Goal: Task Accomplishment & Management: Use online tool/utility

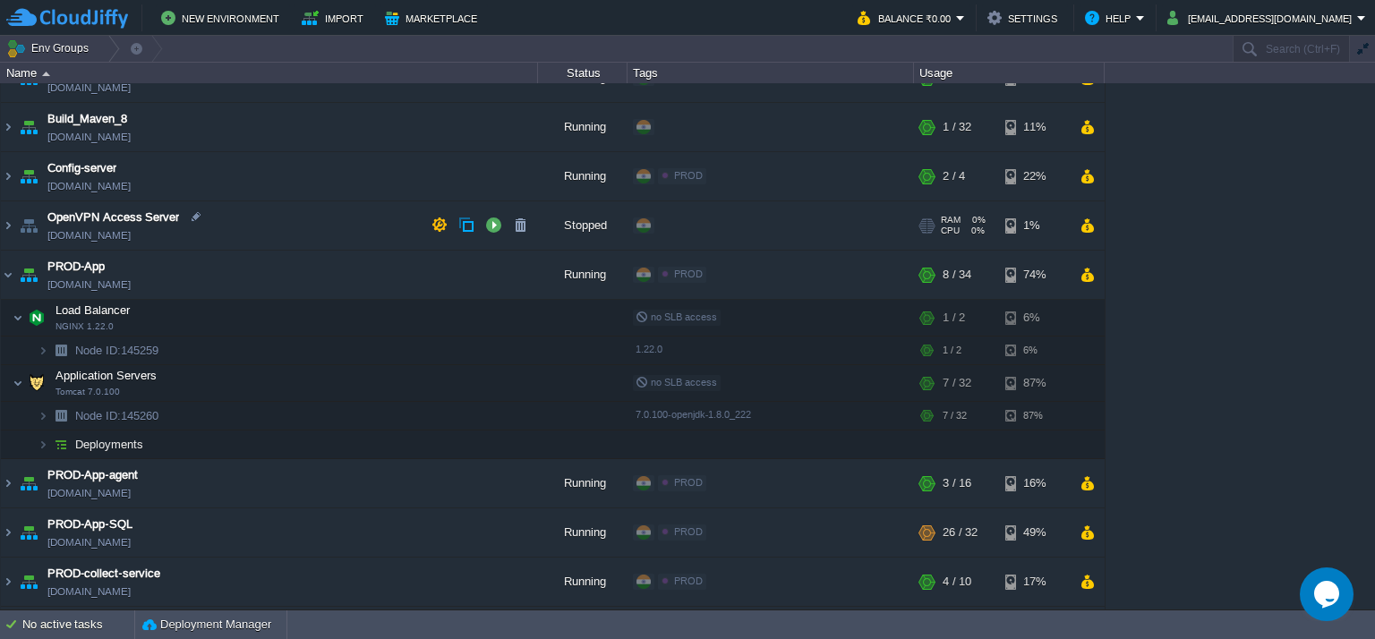
scroll to position [179, 0]
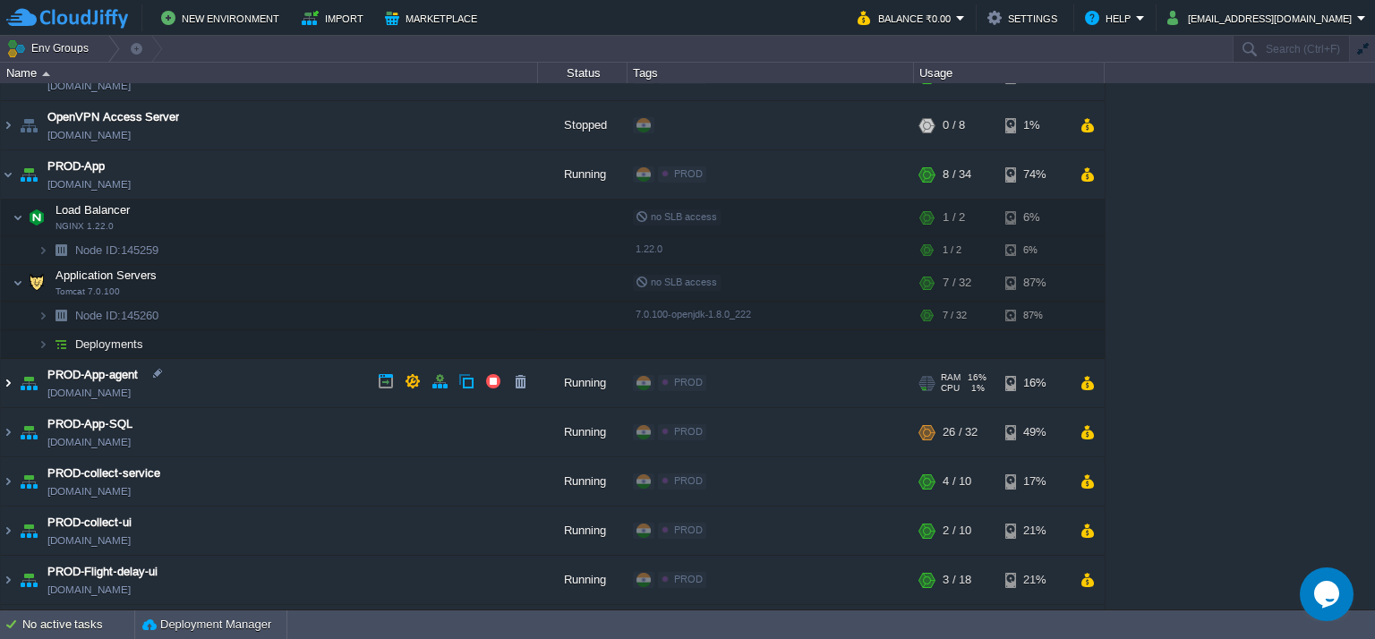
click at [5, 375] on img at bounding box center [8, 383] width 14 height 48
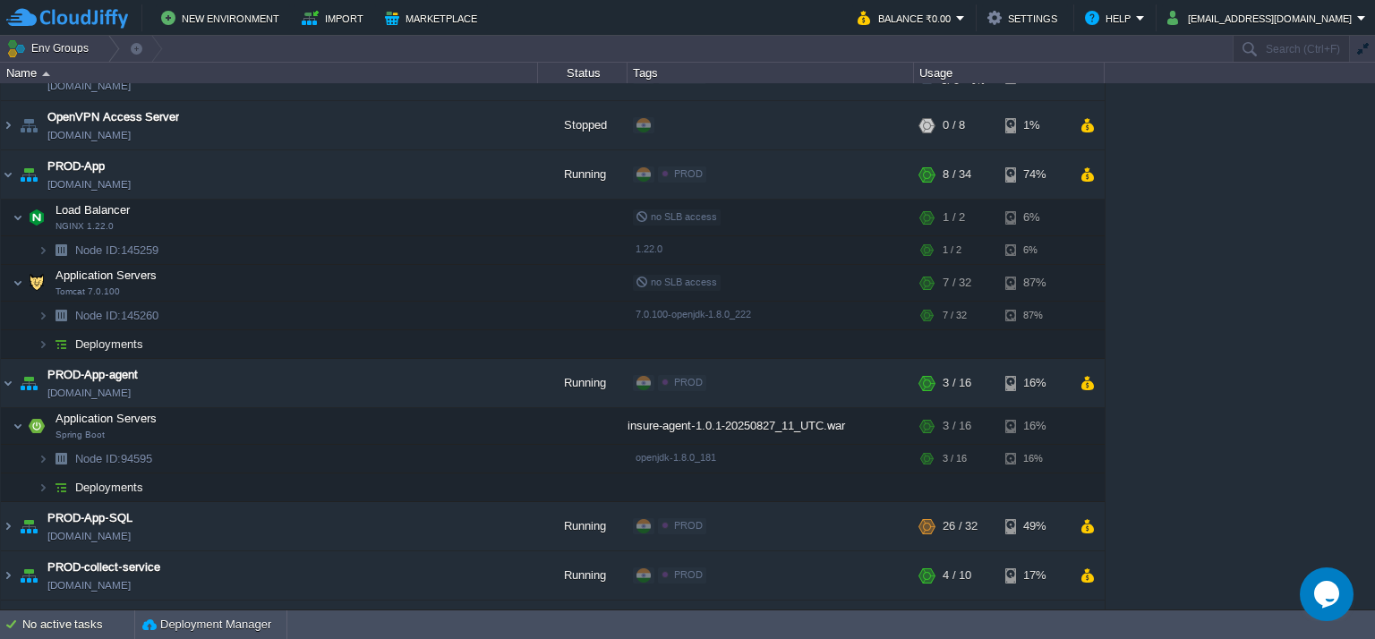
scroll to position [0, 0]
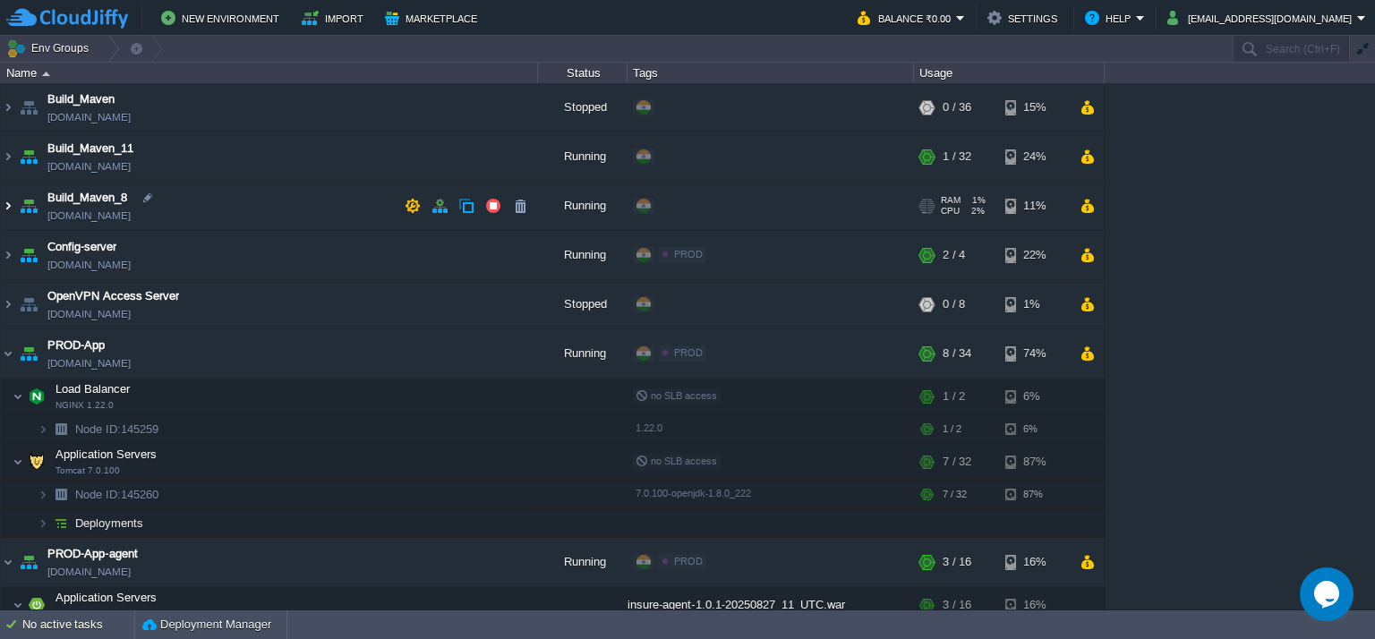
click at [5, 196] on img at bounding box center [8, 206] width 14 height 48
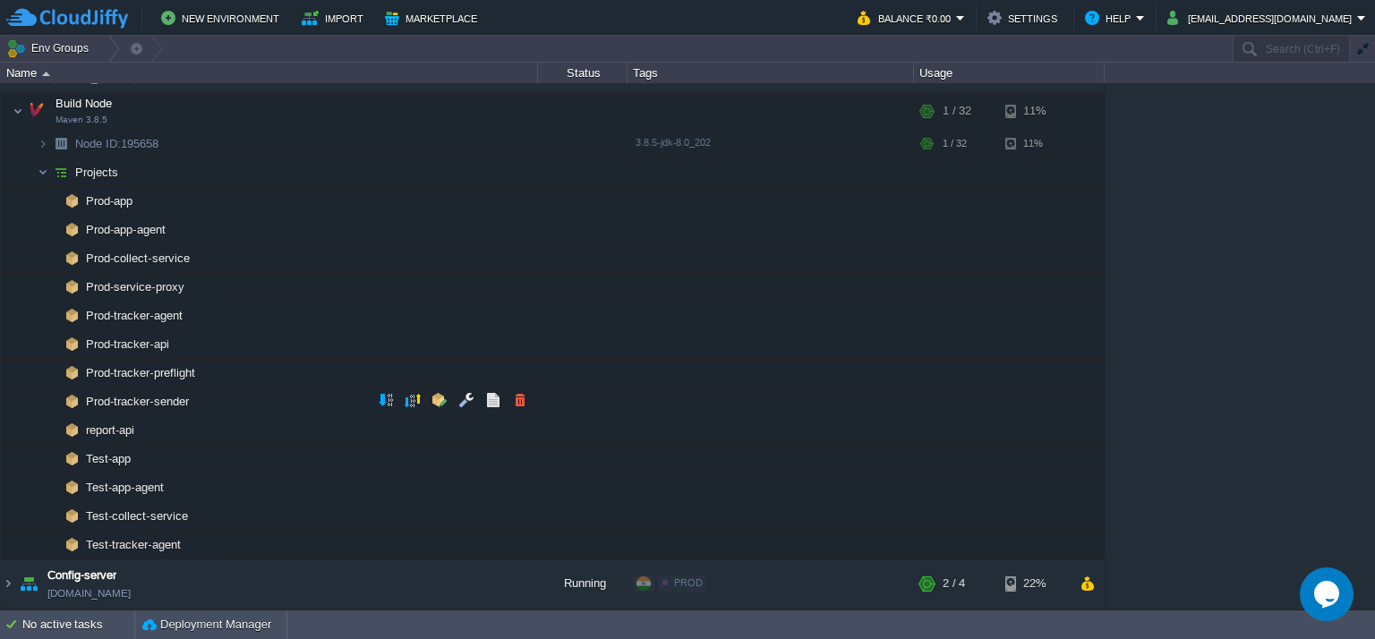
scroll to position [179, 0]
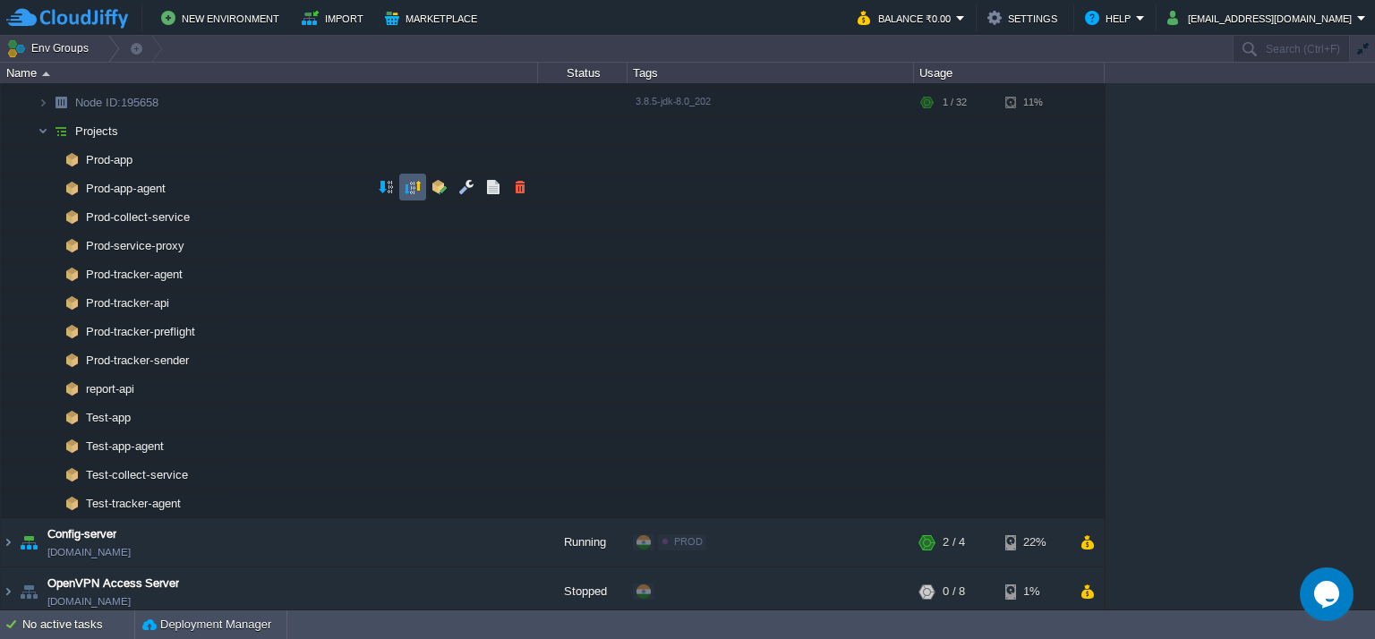
click at [423, 188] on td at bounding box center [412, 187] width 27 height 27
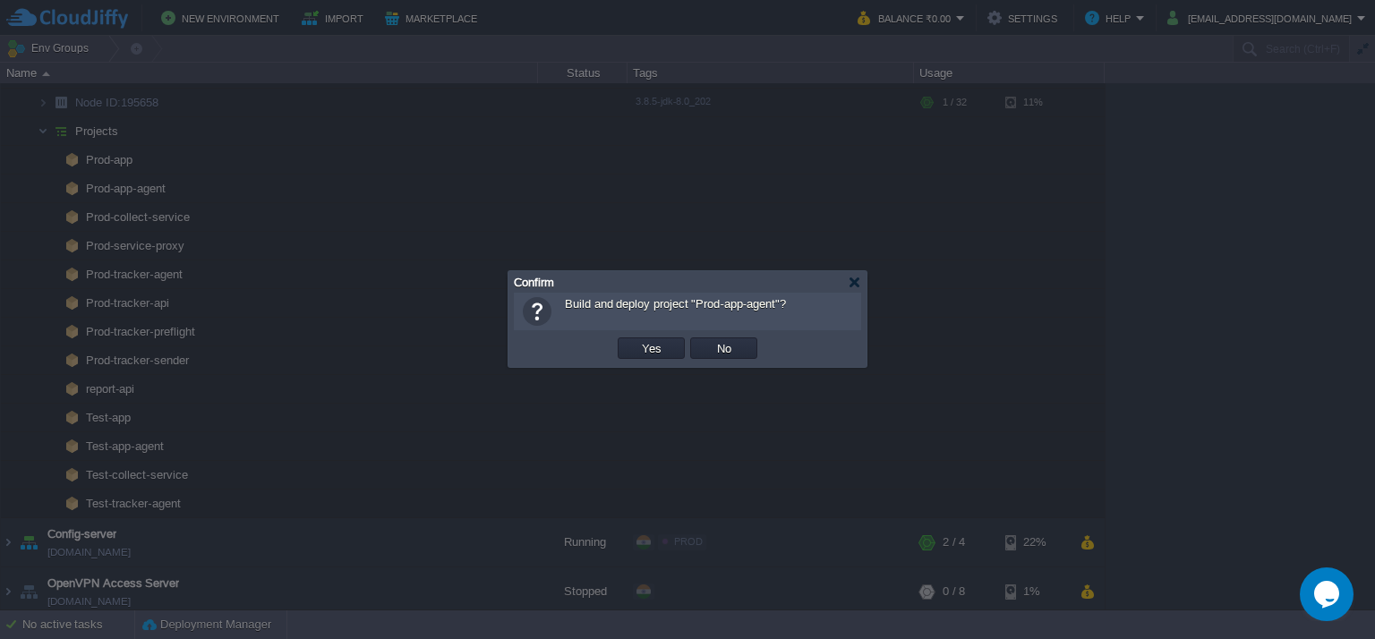
click at [662, 350] on button "Yes" at bounding box center [651, 348] width 30 height 16
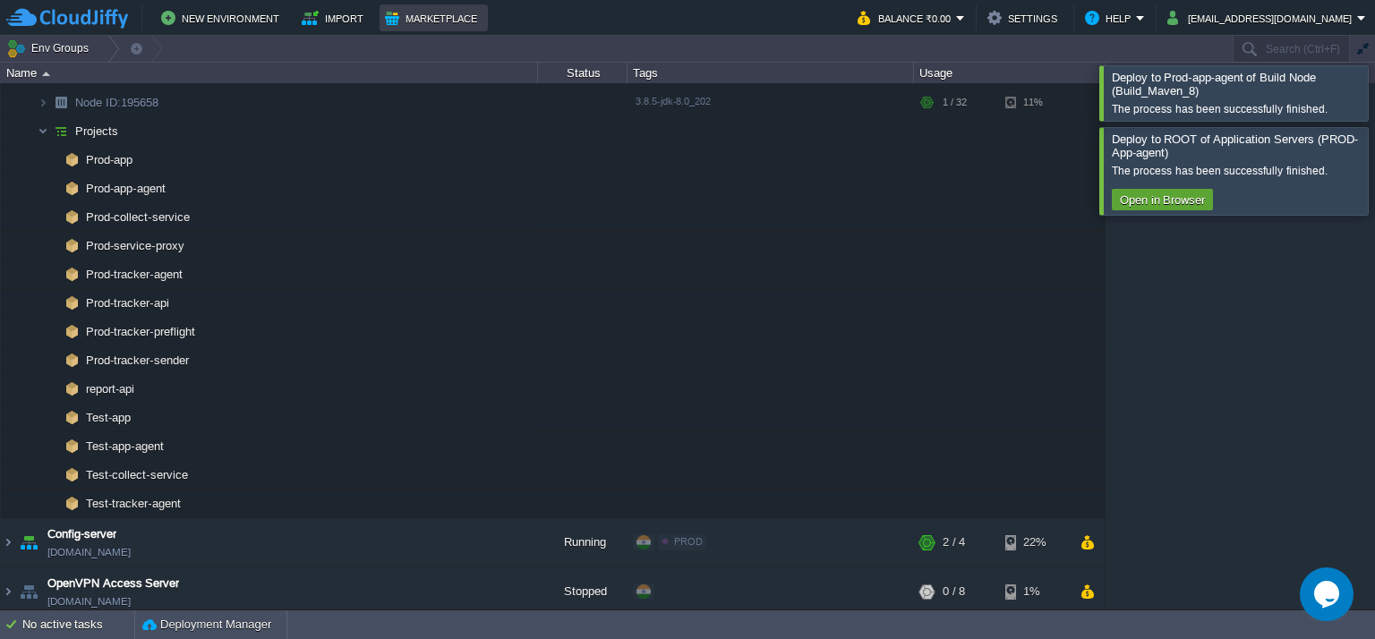
scroll to position [218, 0]
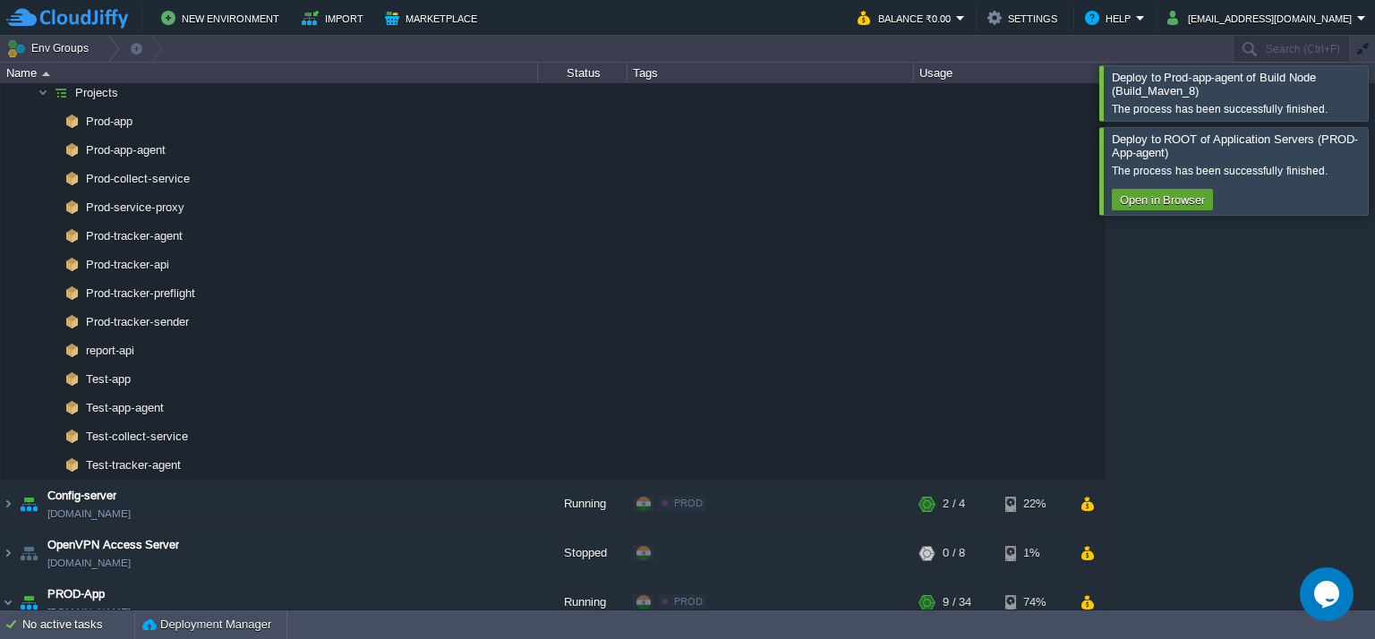
click at [1374, 101] on div at bounding box center [1396, 92] width 0 height 55
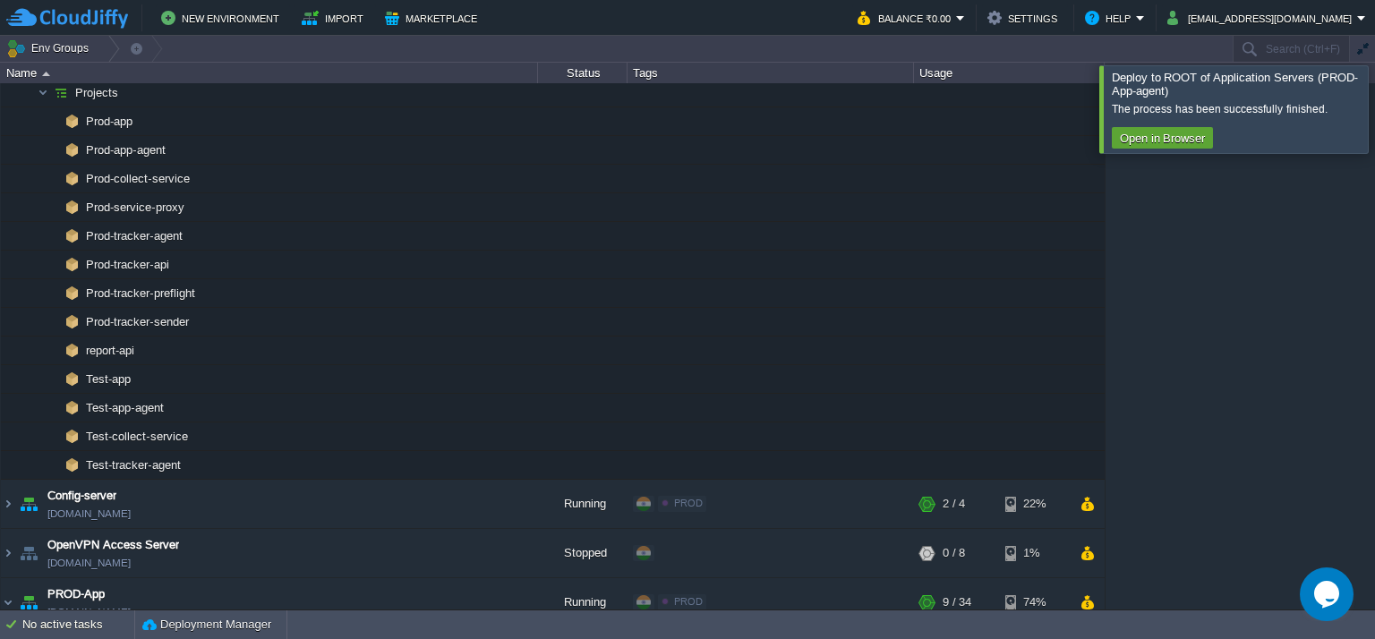
click at [1374, 135] on div at bounding box center [1396, 108] width 0 height 87
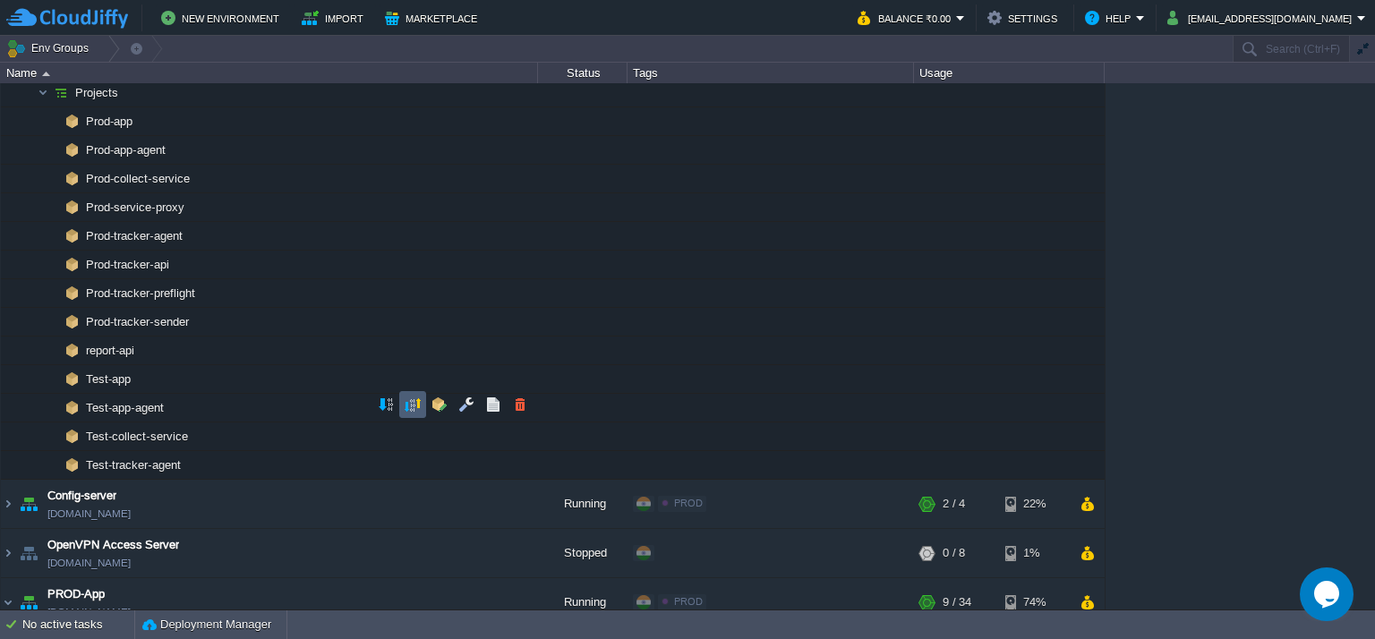
click at [417, 404] on button "button" at bounding box center [413, 405] width 16 height 16
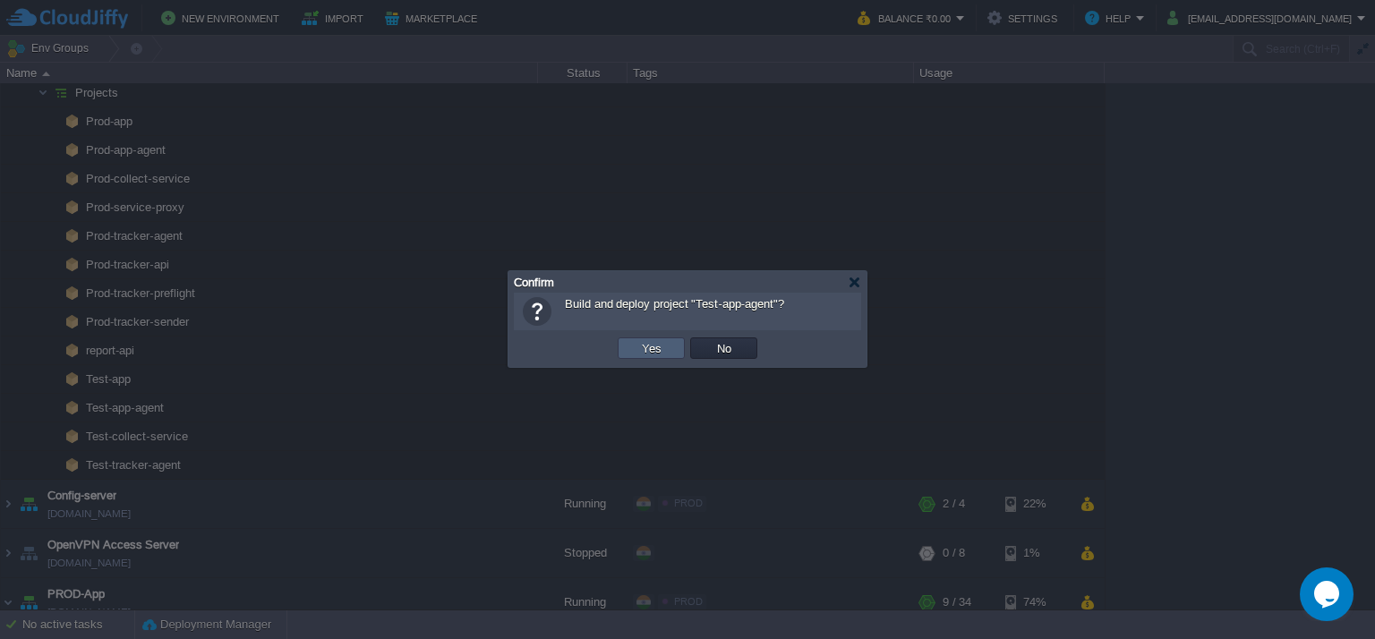
click at [647, 354] on td "Yes" at bounding box center [651, 347] width 67 height 21
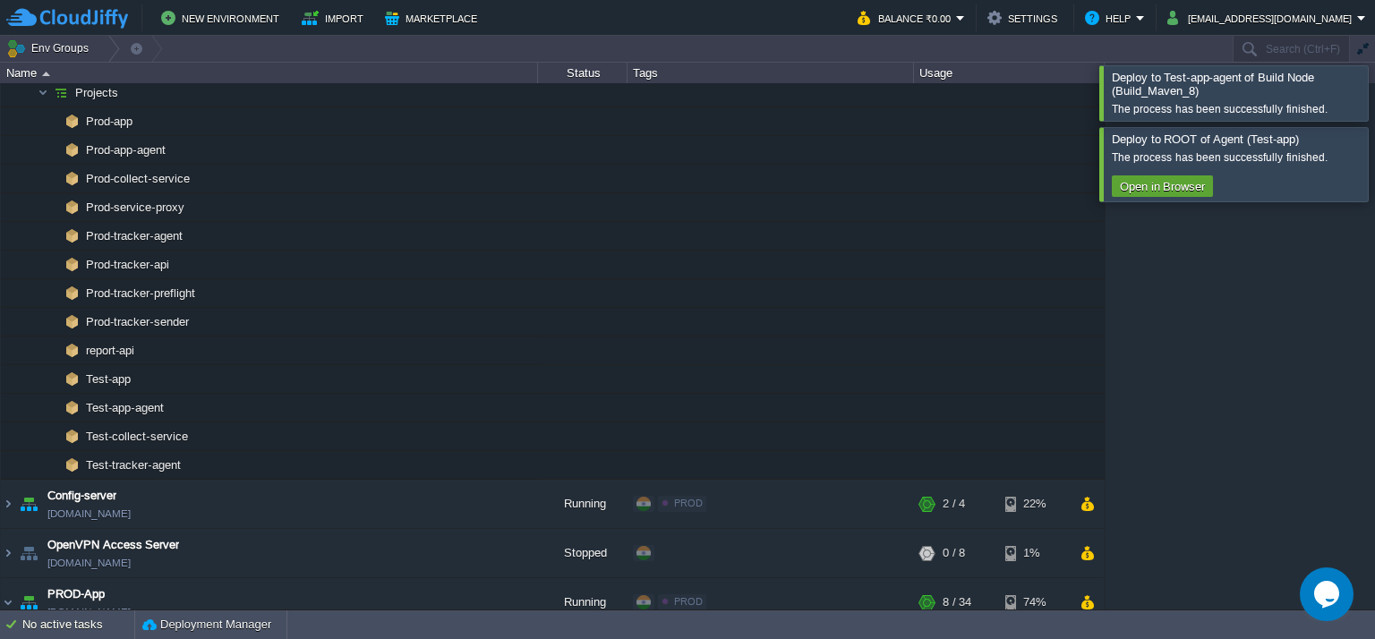
click at [1374, 107] on div at bounding box center [1396, 92] width 0 height 55
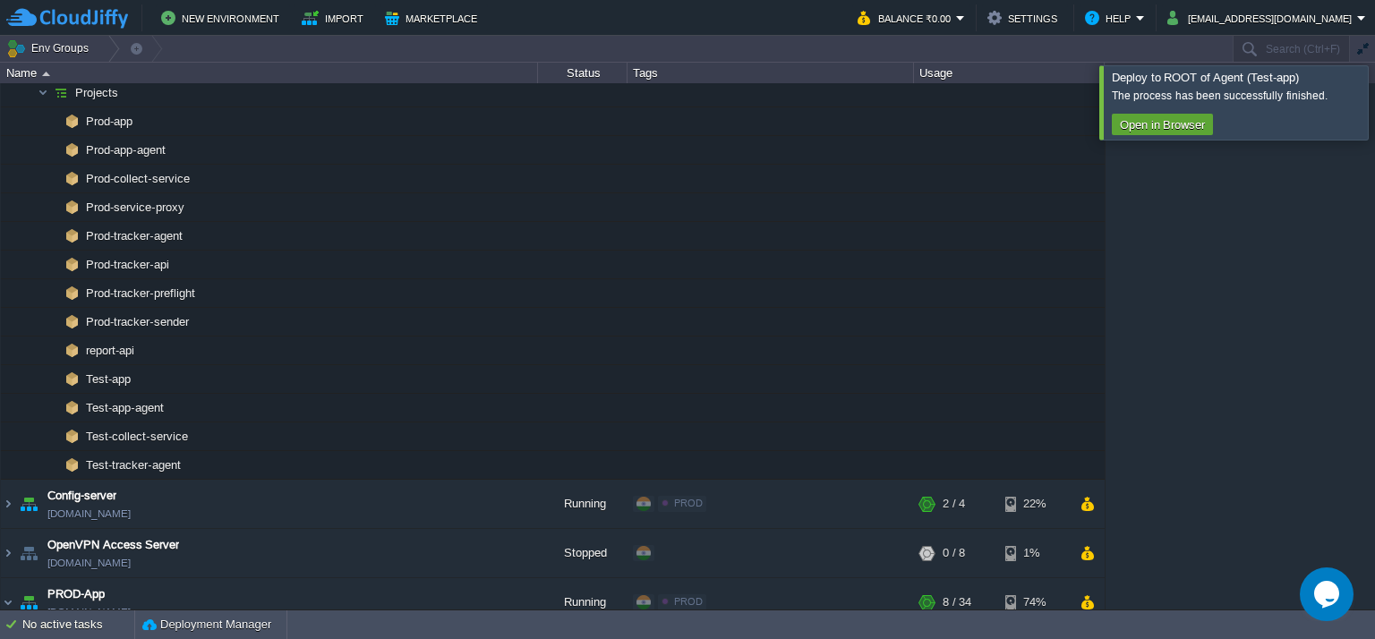
click at [1374, 127] on div at bounding box center [1396, 101] width 0 height 73
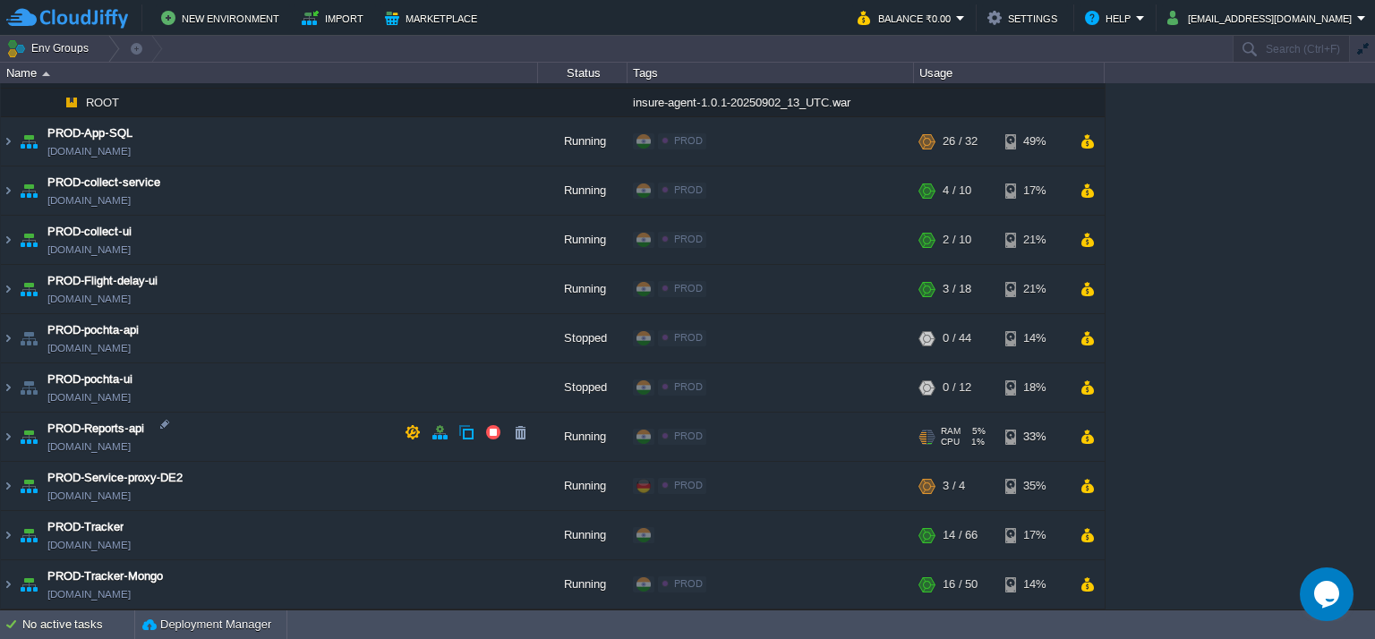
scroll to position [1113, 0]
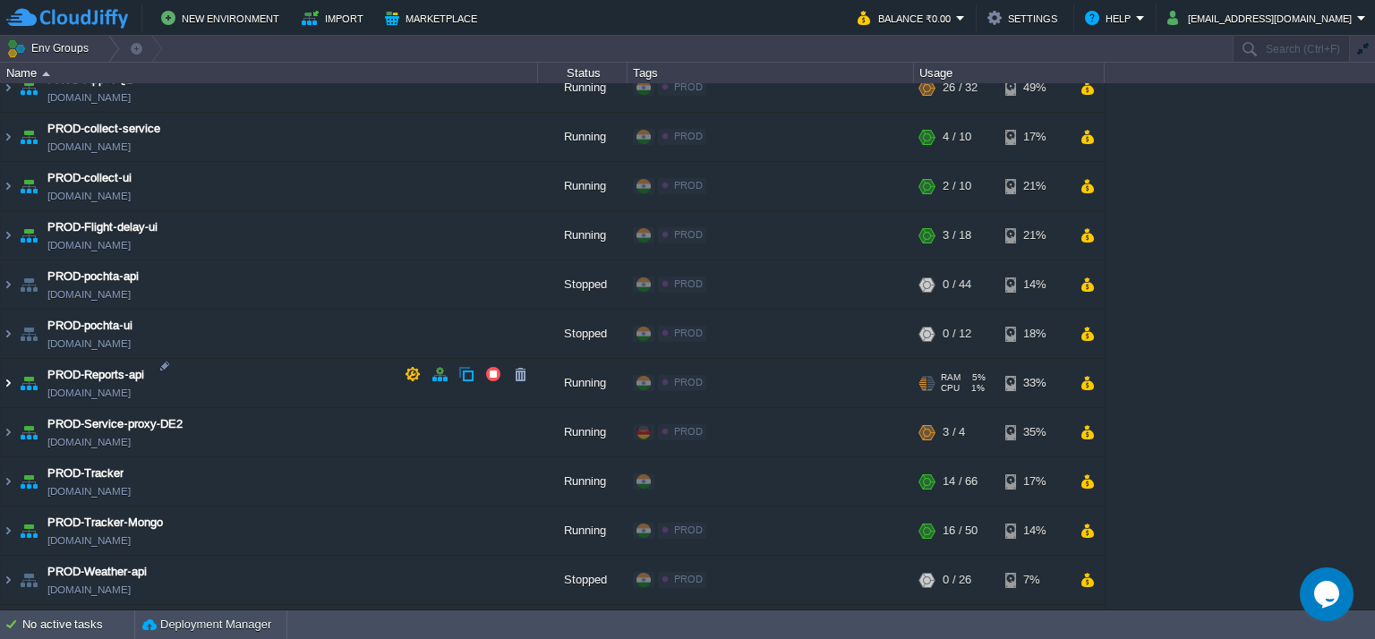
click at [4, 373] on img at bounding box center [8, 383] width 14 height 48
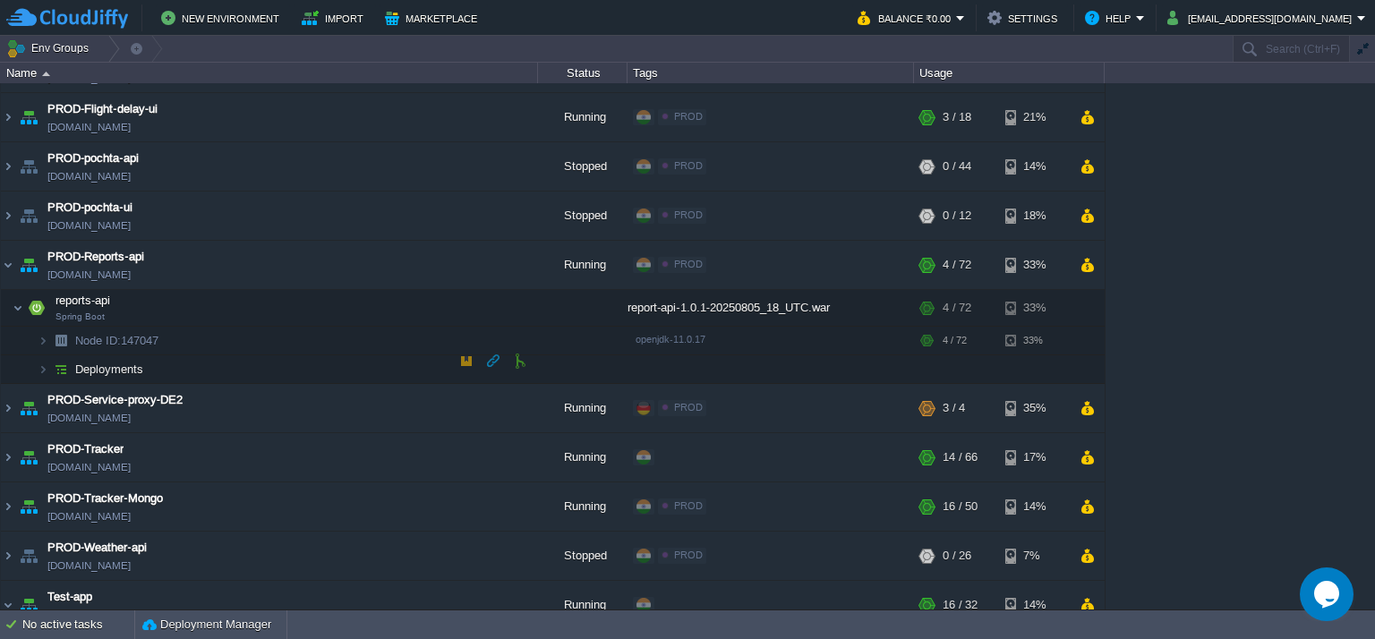
scroll to position [1292, 0]
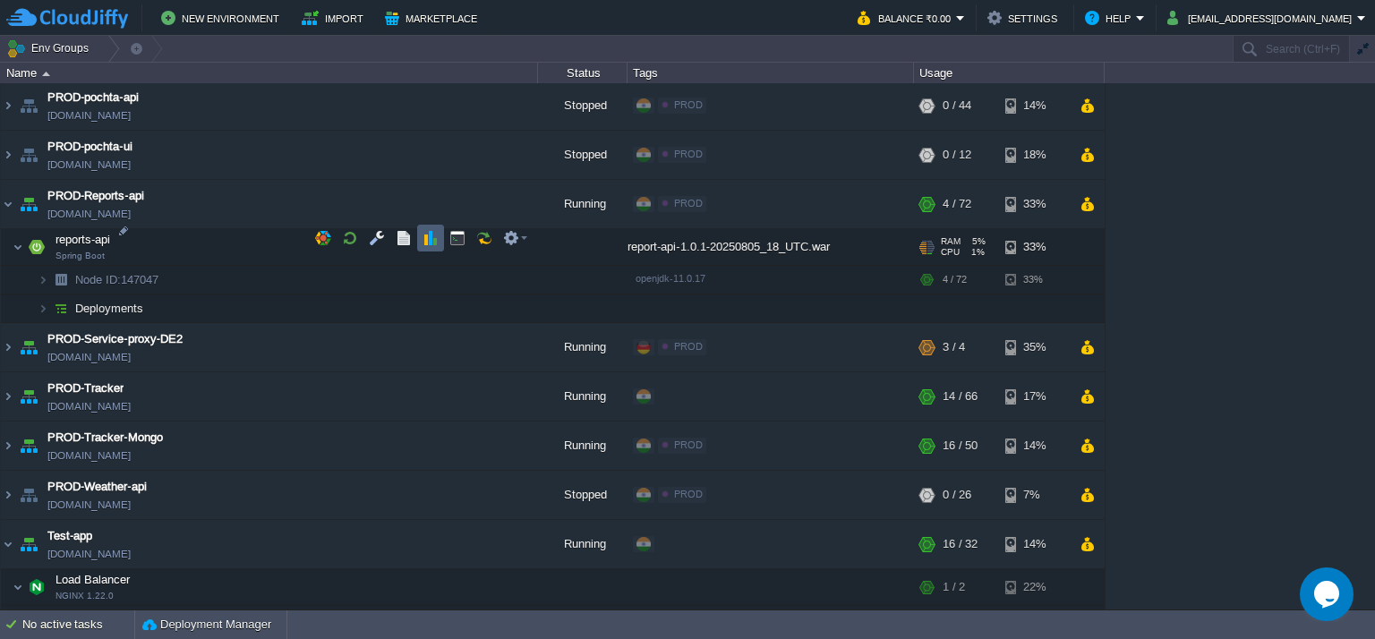
click at [428, 243] on button "button" at bounding box center [431, 238] width 16 height 16
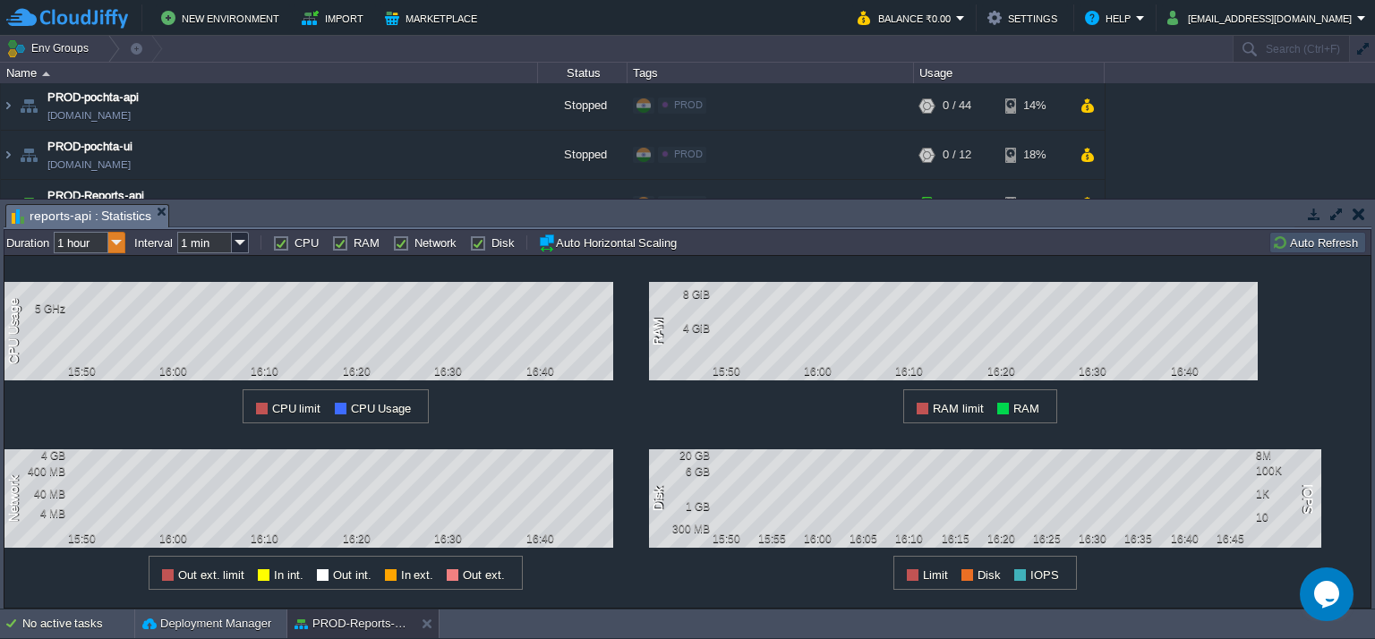
click at [122, 239] on img at bounding box center [116, 242] width 17 height 21
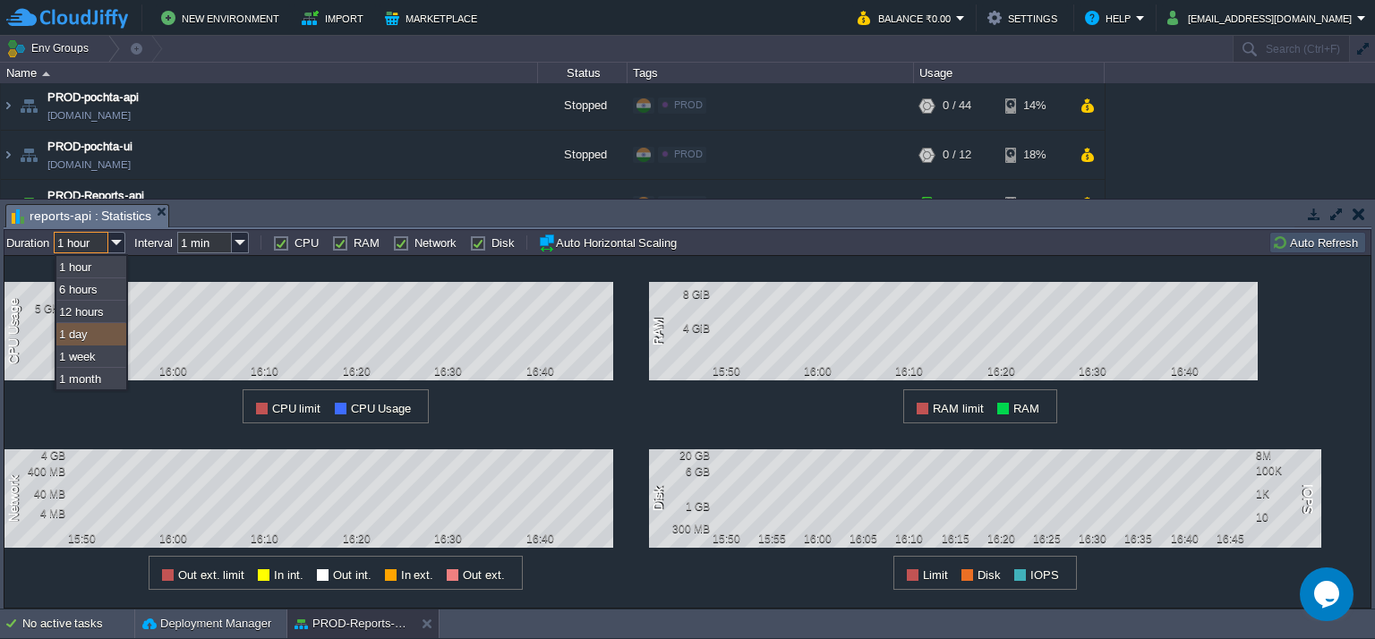
click at [104, 337] on div "1 day" at bounding box center [91, 334] width 70 height 22
type input "1 day"
type input "1 hour"
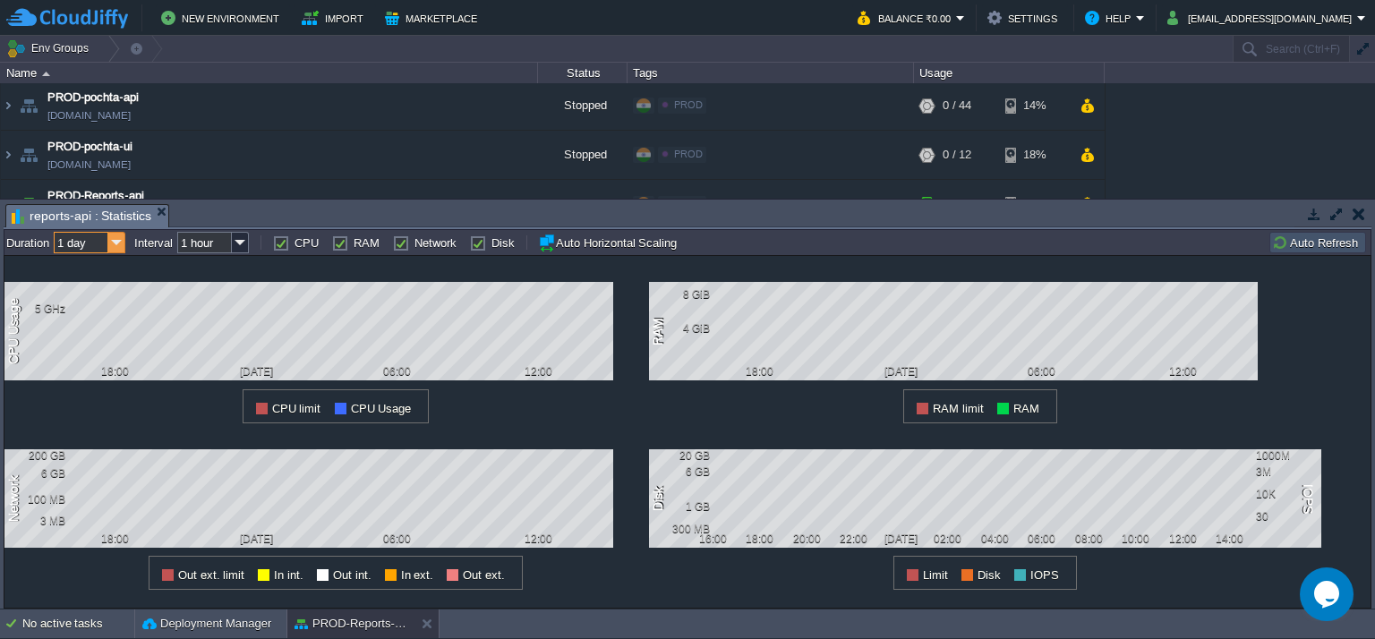
click at [124, 243] on img at bounding box center [116, 242] width 17 height 21
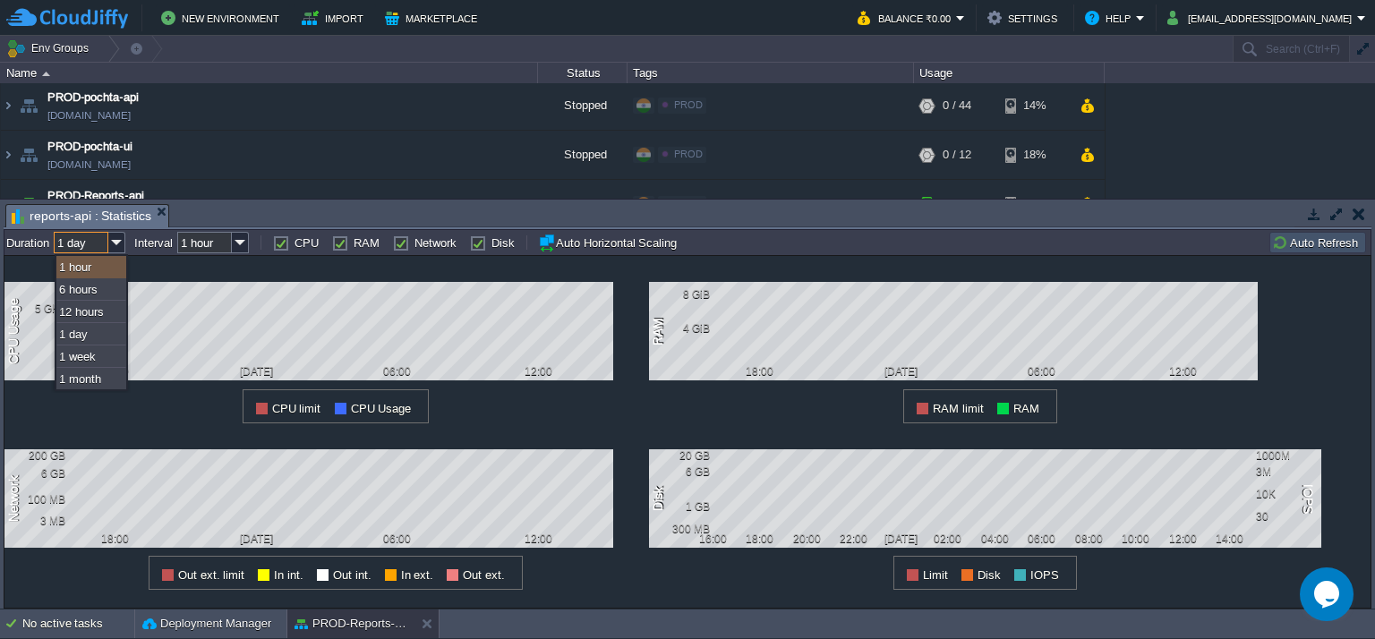
click at [119, 260] on div "1 hour" at bounding box center [91, 267] width 70 height 22
type input "1 hour"
type input "1 min"
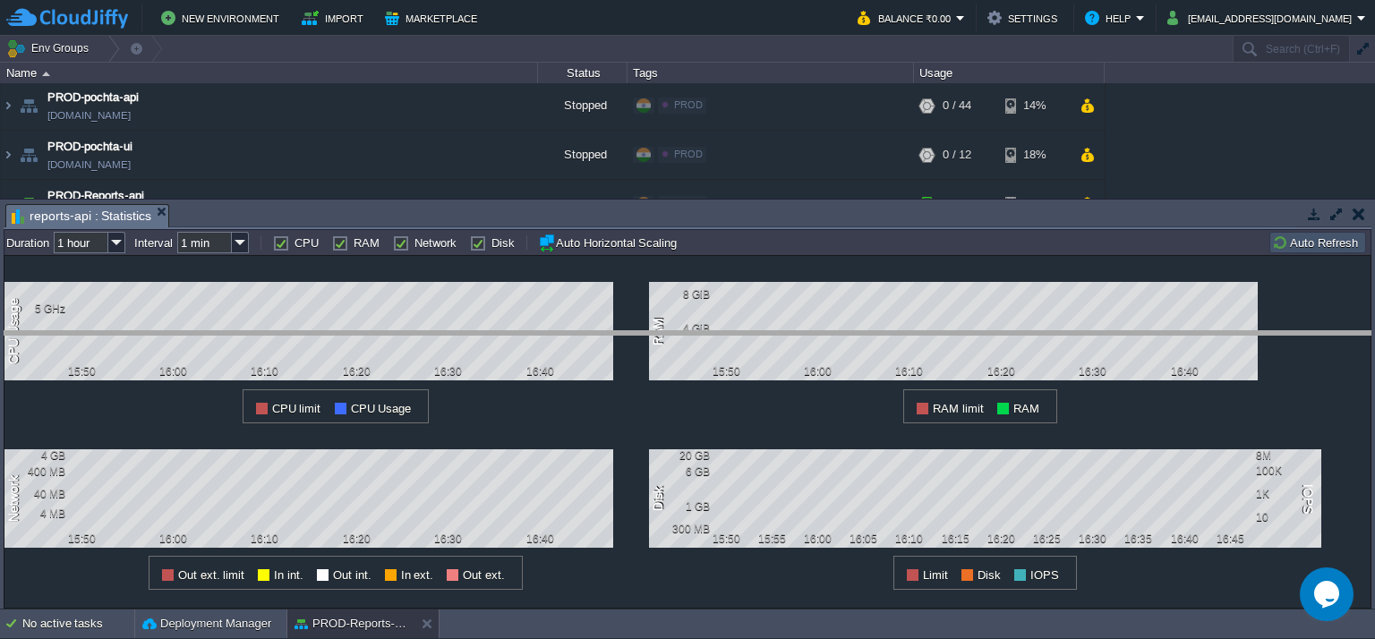
drag, startPoint x: 354, startPoint y: 204, endPoint x: 337, endPoint y: 337, distance: 134.3
click at [337, 337] on body "New Environment Import Marketplace Bonus ₹0.00 Upgrade Account Balance ₹0.00 Se…" at bounding box center [687, 319] width 1375 height 639
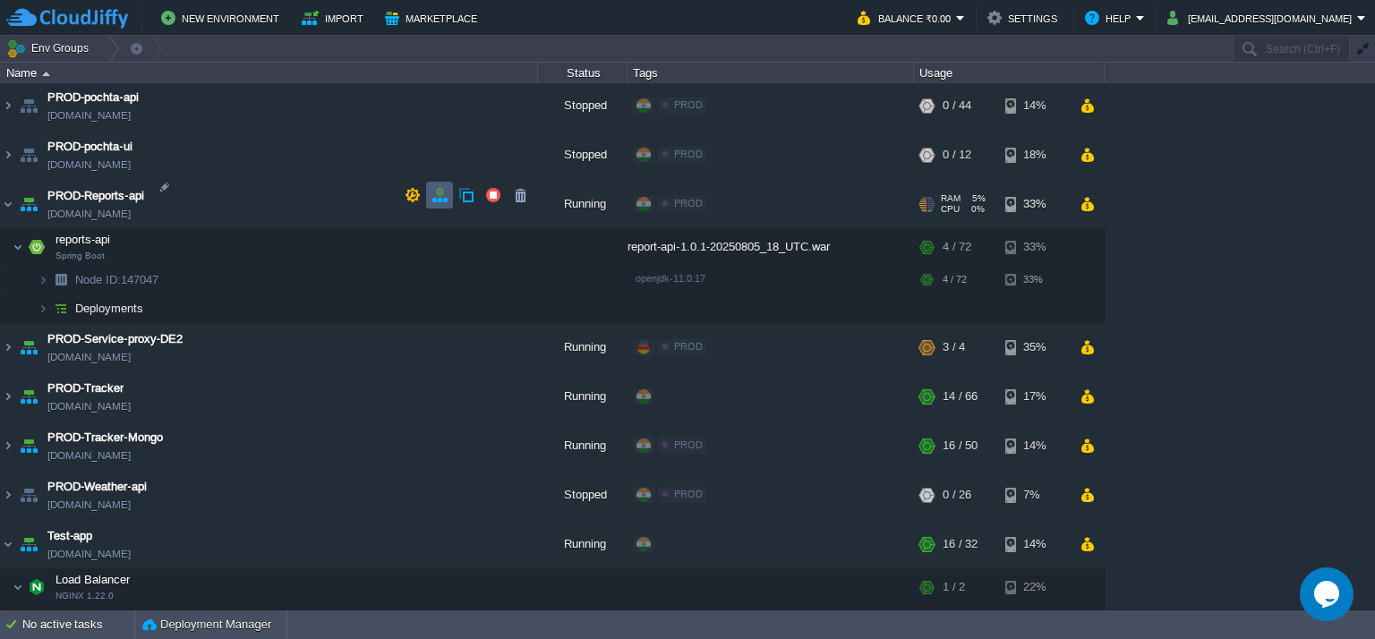
click at [431, 194] on button "button" at bounding box center [439, 195] width 16 height 16
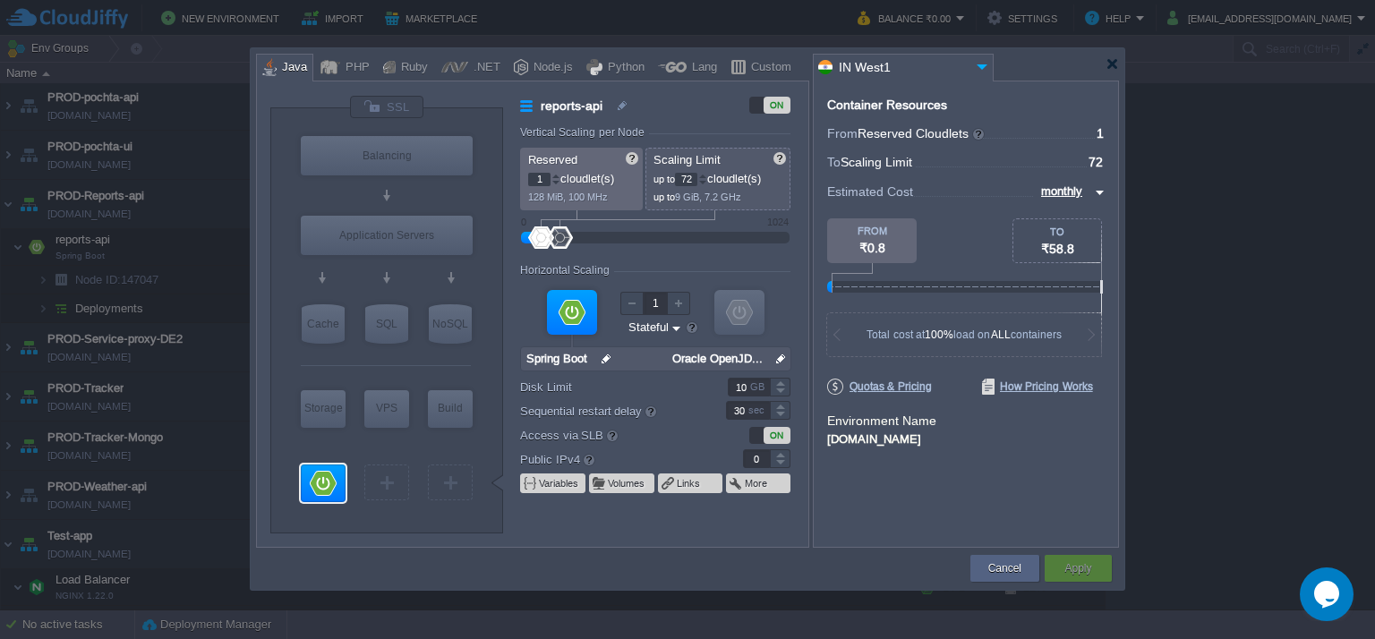
type input "AlmaLinux 9.6"
click at [1114, 63] on div at bounding box center [1112, 63] width 13 height 13
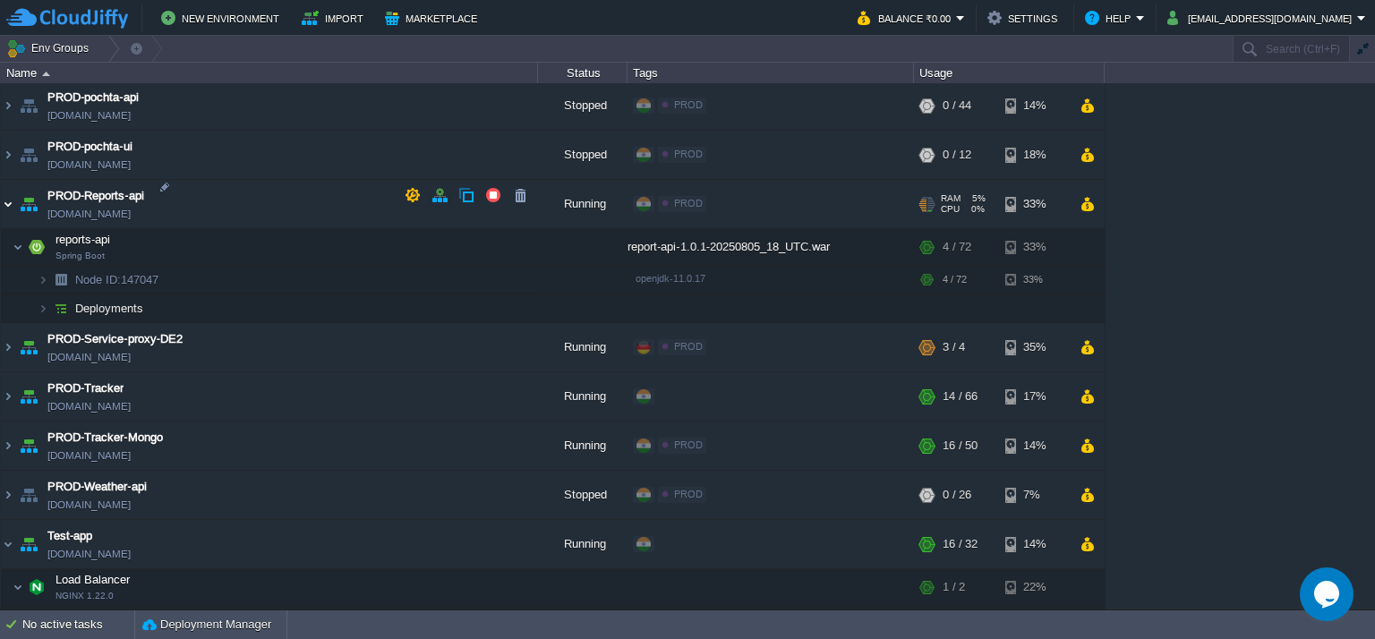
click at [13, 197] on img at bounding box center [8, 204] width 14 height 48
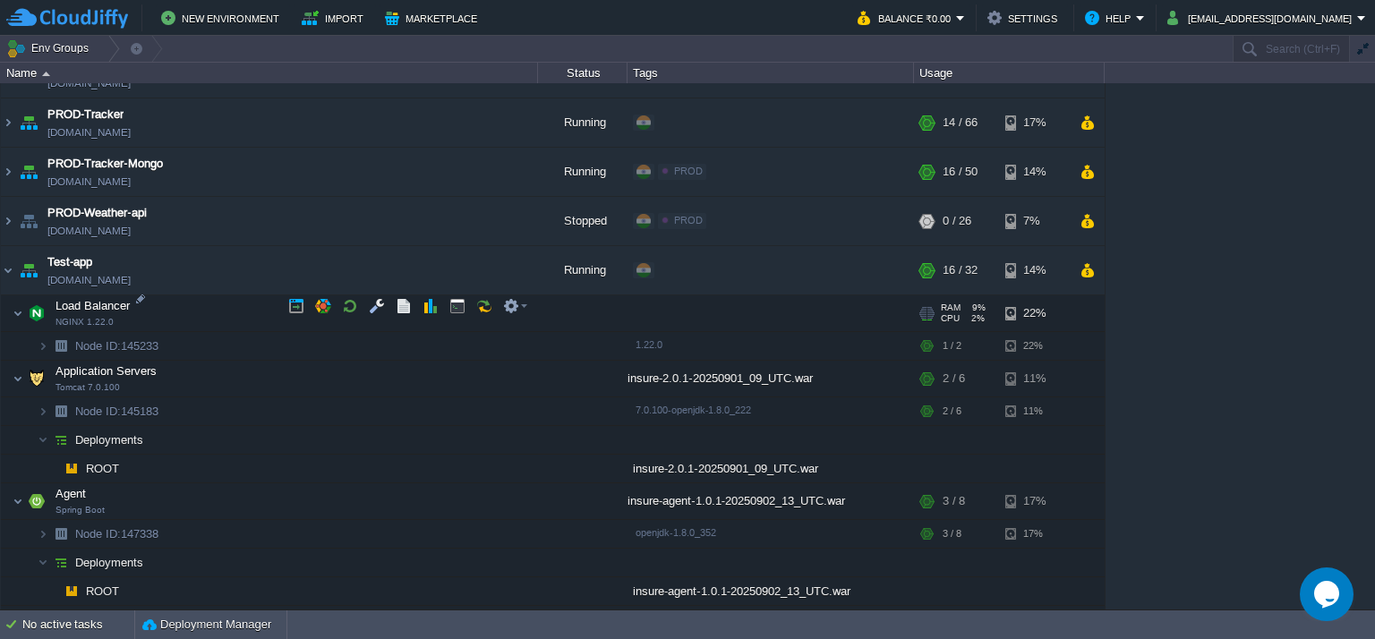
scroll to position [1471, 0]
click at [11, 256] on img at bounding box center [8, 271] width 14 height 48
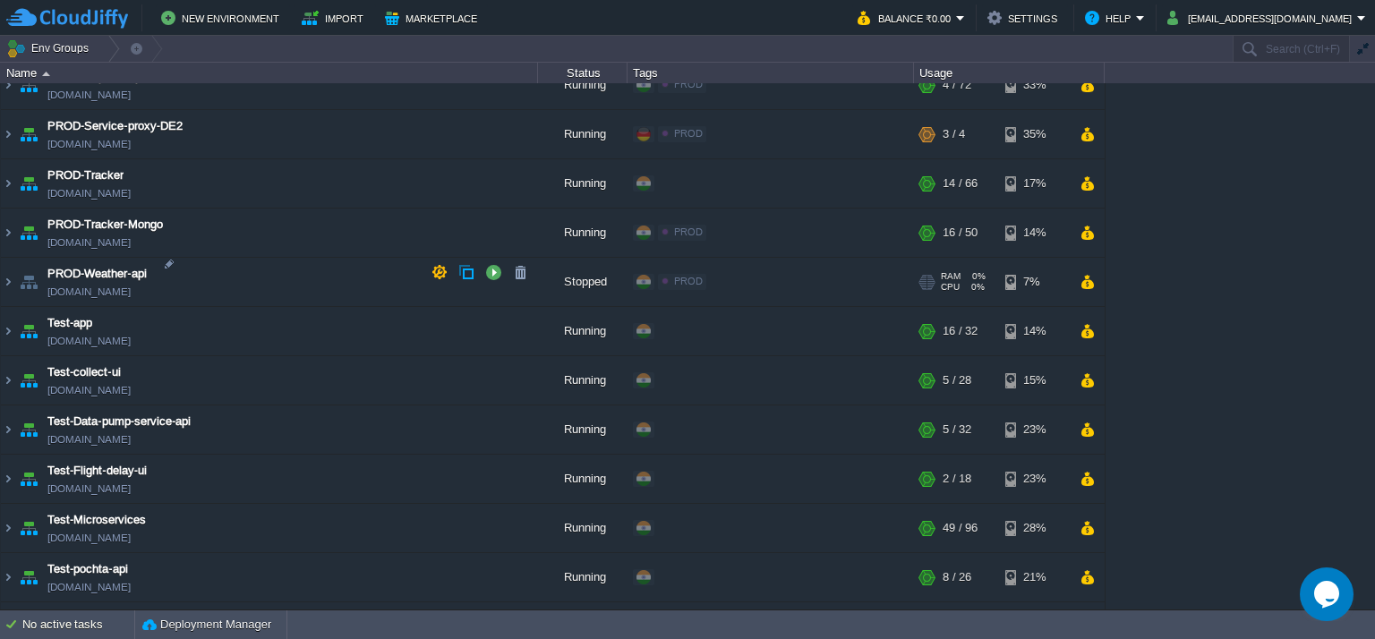
scroll to position [1450, 0]
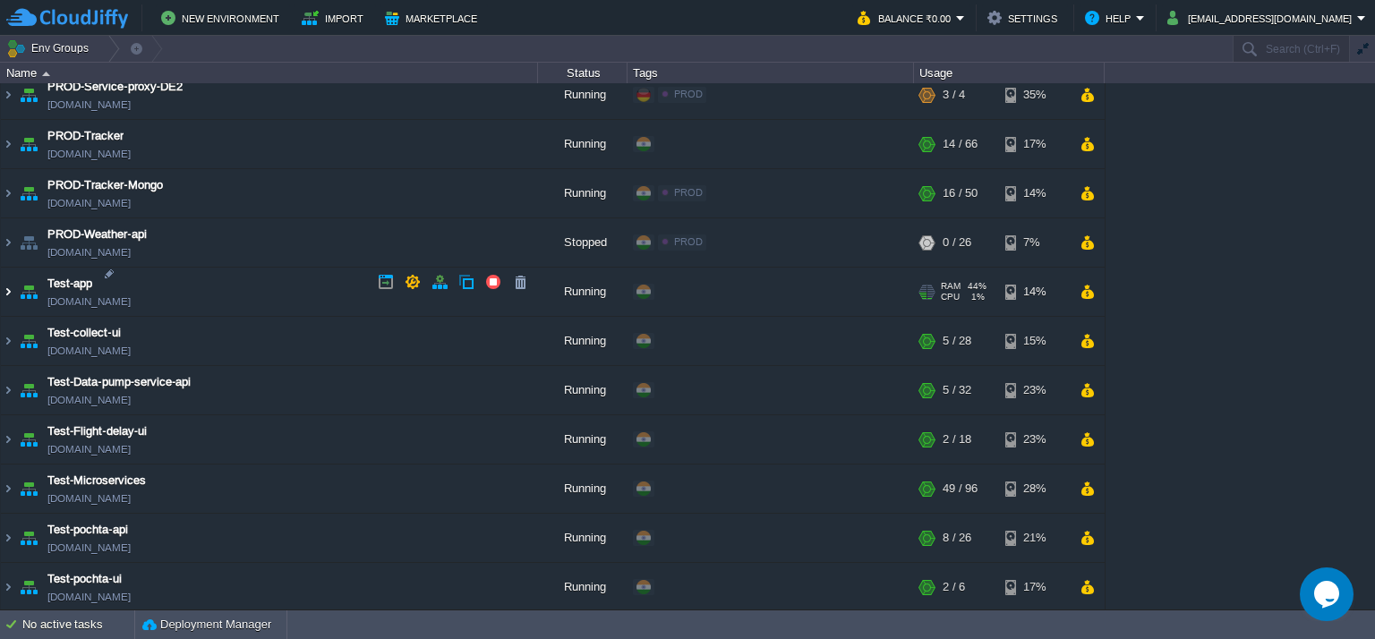
click at [6, 286] on img at bounding box center [8, 292] width 14 height 48
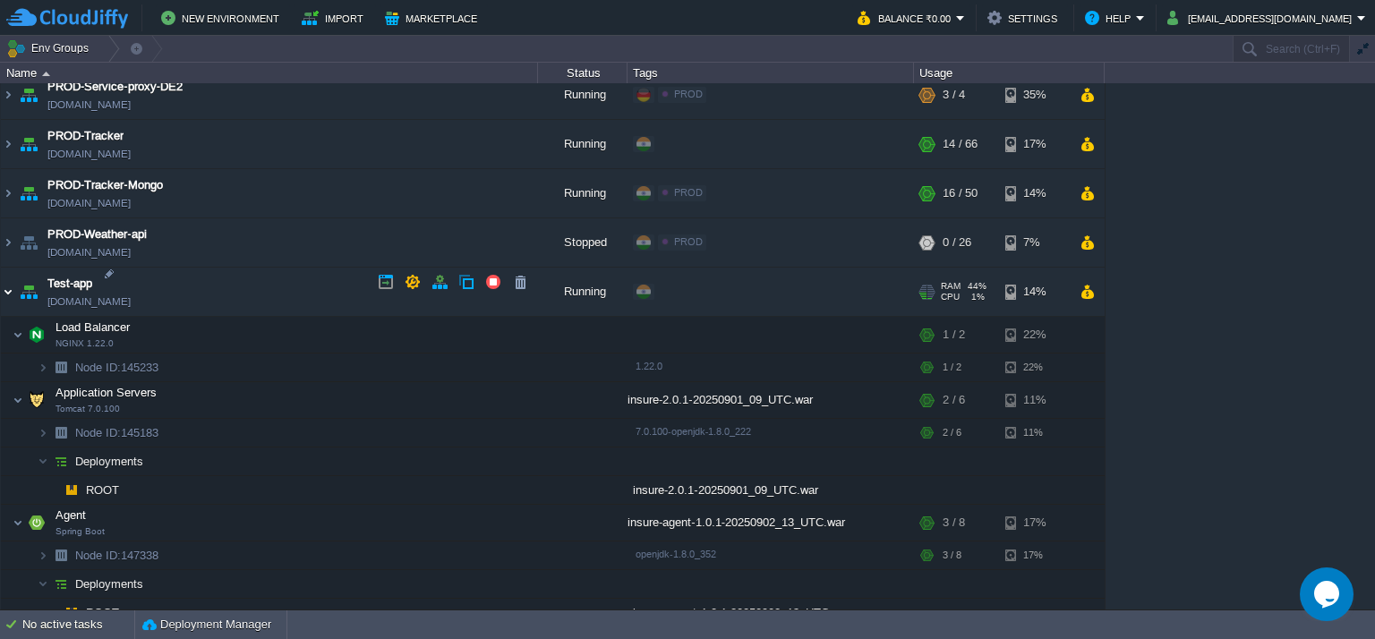
click at [12, 287] on img at bounding box center [8, 292] width 14 height 48
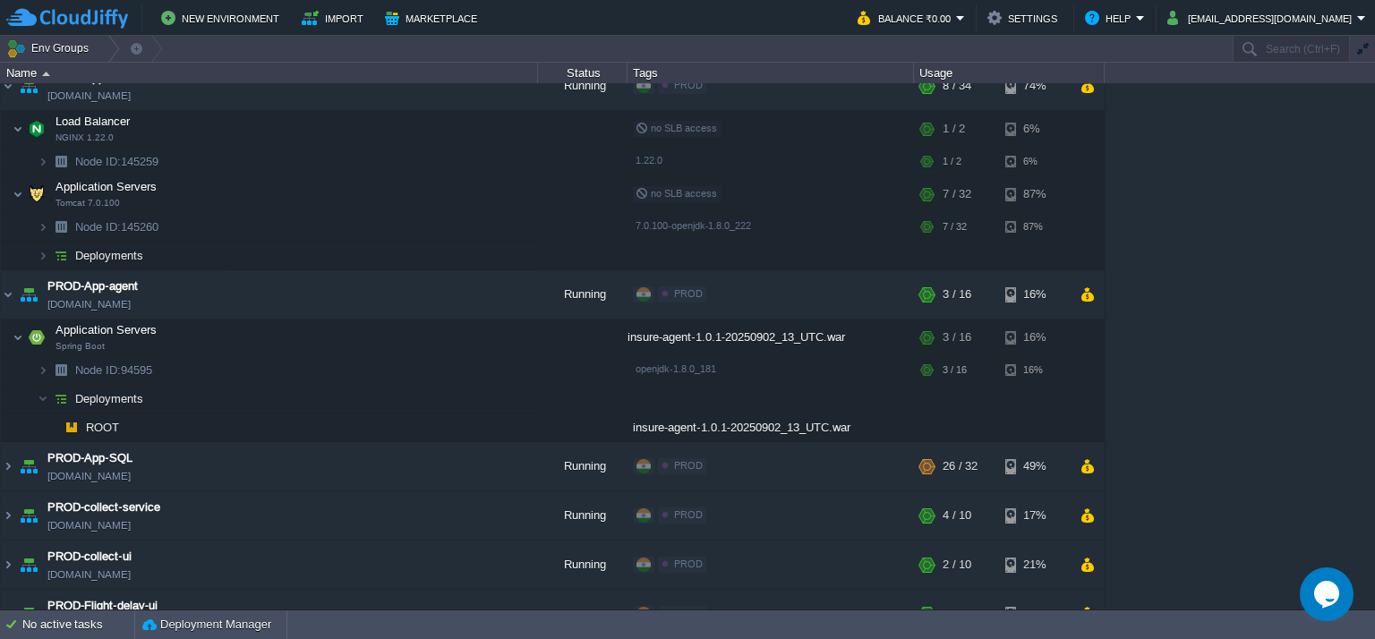
scroll to position [0, 0]
